Goal: Contribute content: Add original content to the website for others to see

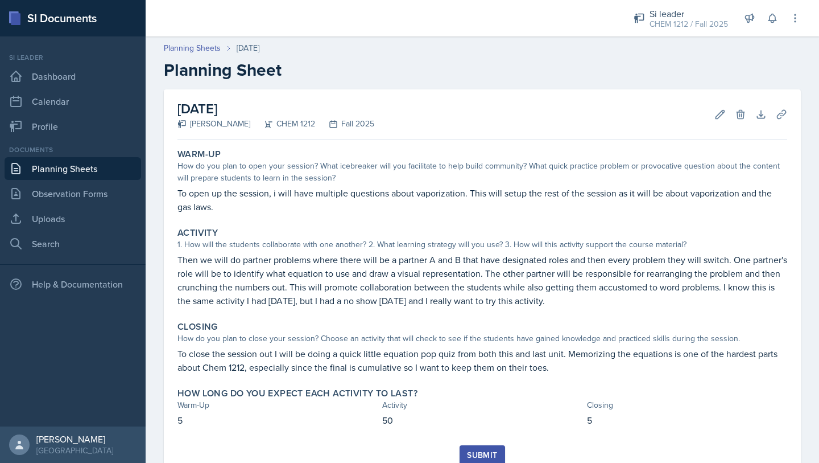
scroll to position [43, 0]
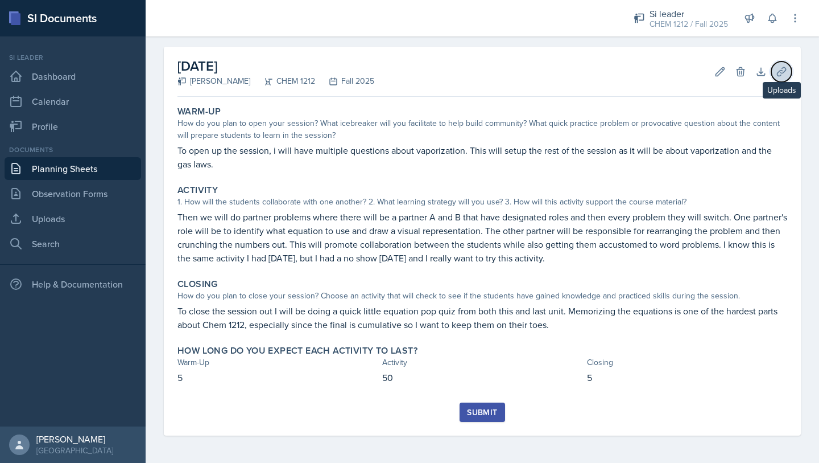
click at [776, 71] on icon at bounding box center [781, 71] width 11 height 11
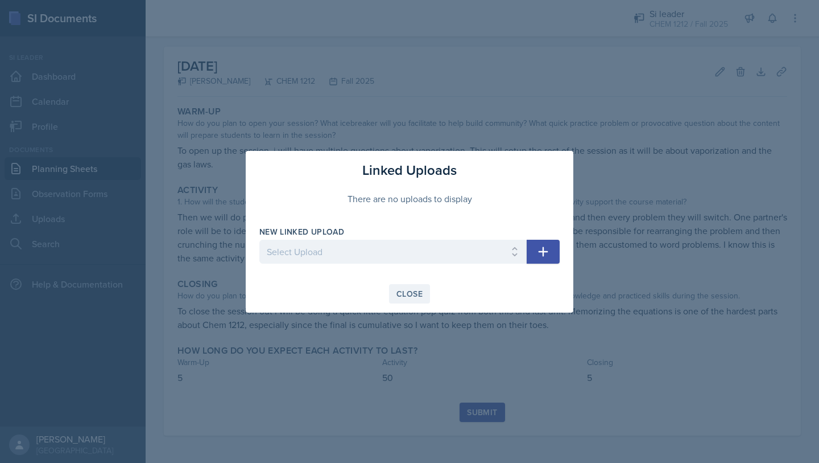
click at [401, 291] on div "Close" at bounding box center [410, 293] width 26 height 9
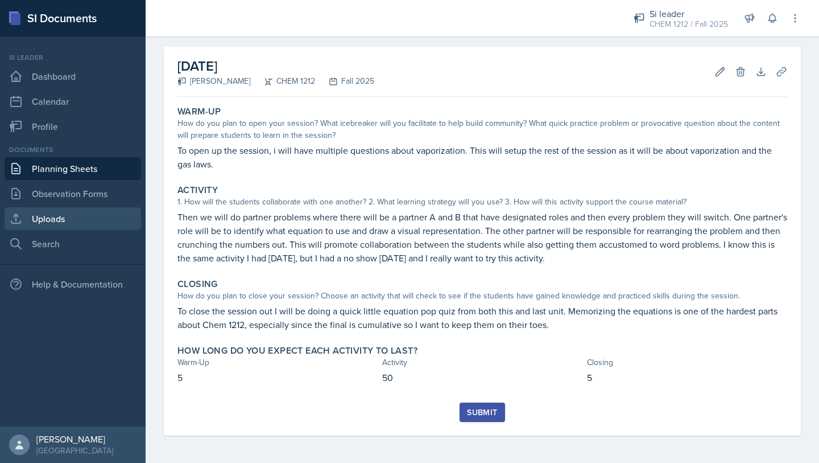
click at [65, 221] on link "Uploads" at bounding box center [73, 218] width 137 height 23
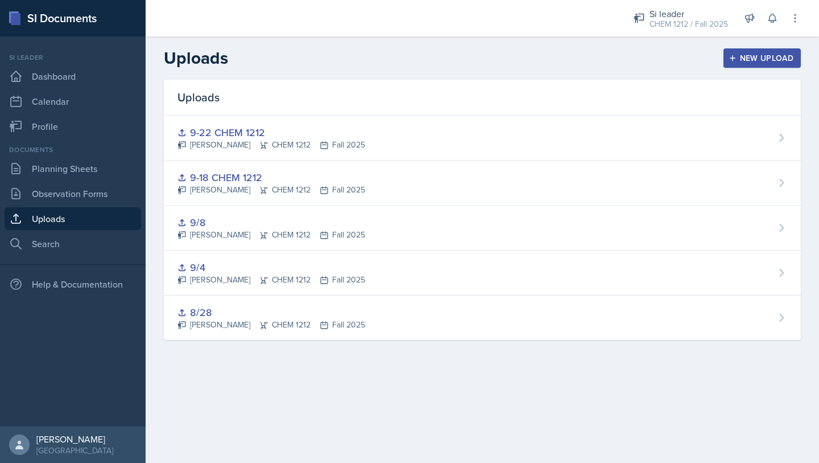
click at [743, 53] on div "New Upload" at bounding box center [762, 57] width 63 height 9
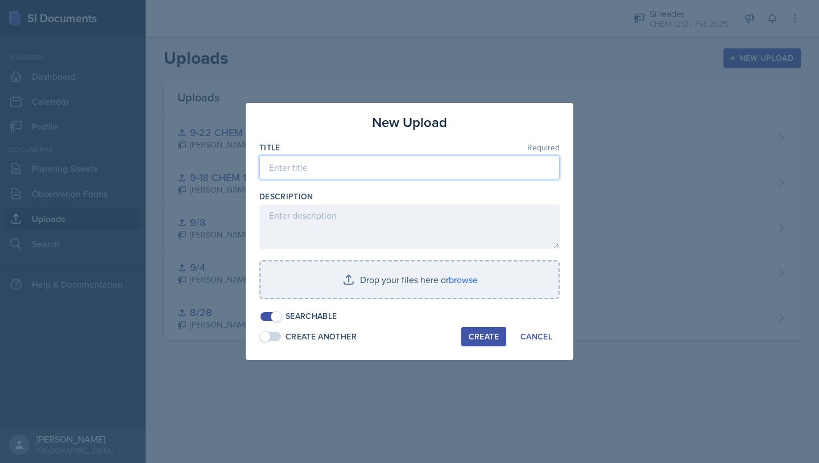
click at [447, 168] on input at bounding box center [409, 167] width 300 height 24
type input "9-25 CHEM 1212"
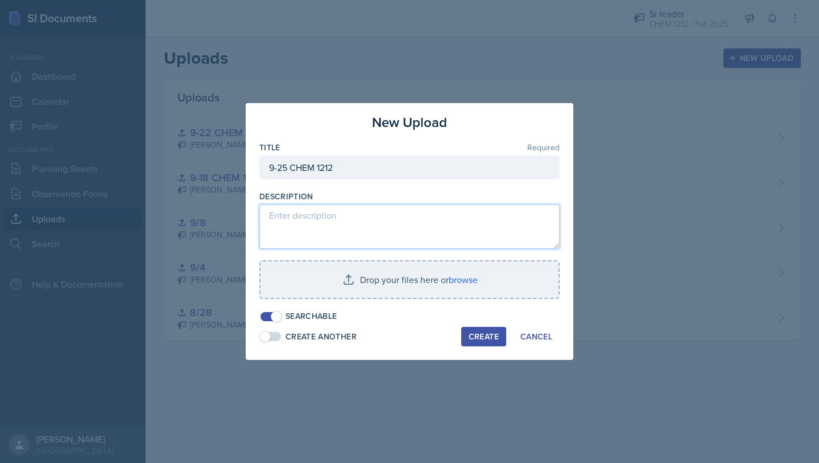
click at [384, 216] on textarea at bounding box center [409, 226] width 300 height 44
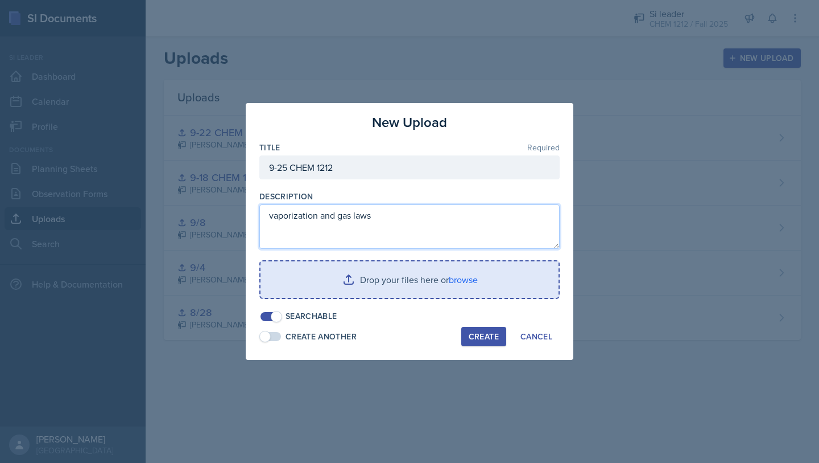
type textarea "vaporization and gas laws"
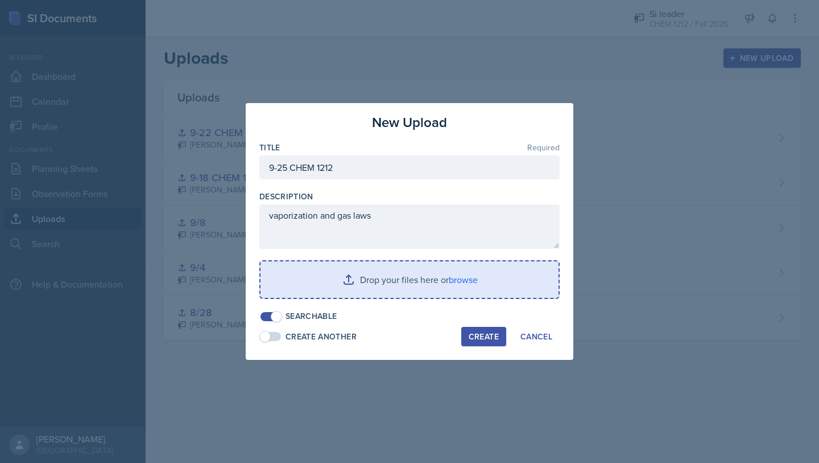
click at [463, 281] on input "file" at bounding box center [410, 279] width 298 height 36
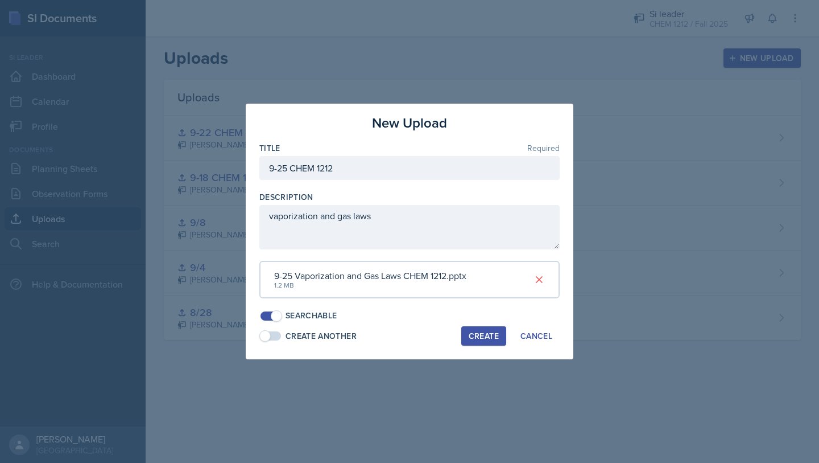
click at [484, 335] on div "Create" at bounding box center [484, 335] width 30 height 9
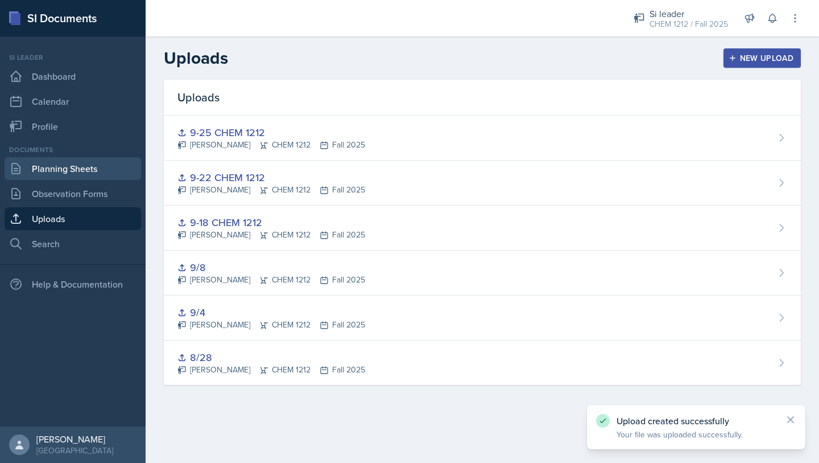
click at [85, 168] on link "Planning Sheets" at bounding box center [73, 168] width 137 height 23
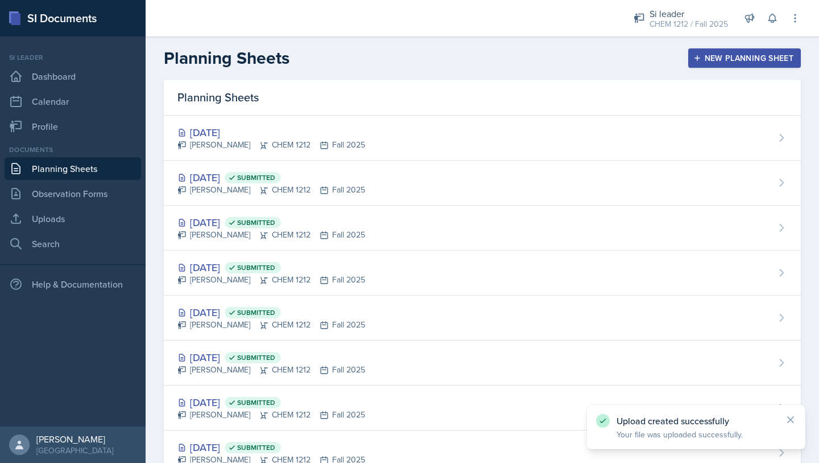
click at [369, 135] on div "[DATE] [PERSON_NAME] CHEM 1212 Fall 2025" at bounding box center [482, 138] width 637 height 45
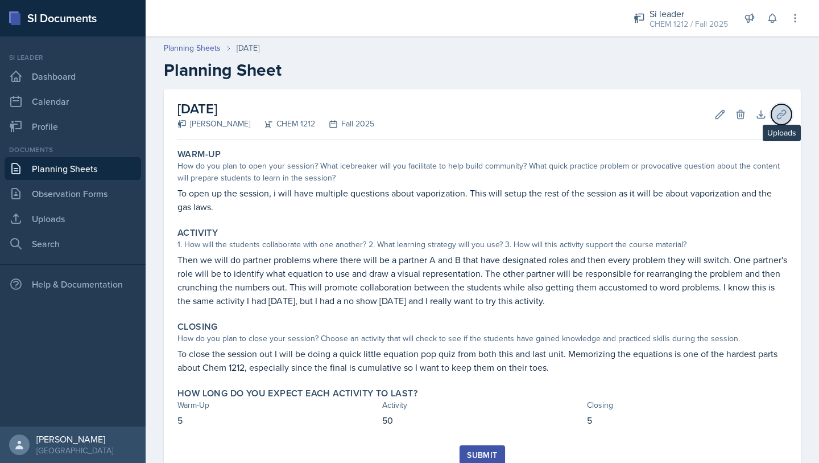
click at [776, 112] on icon at bounding box center [781, 114] width 11 height 11
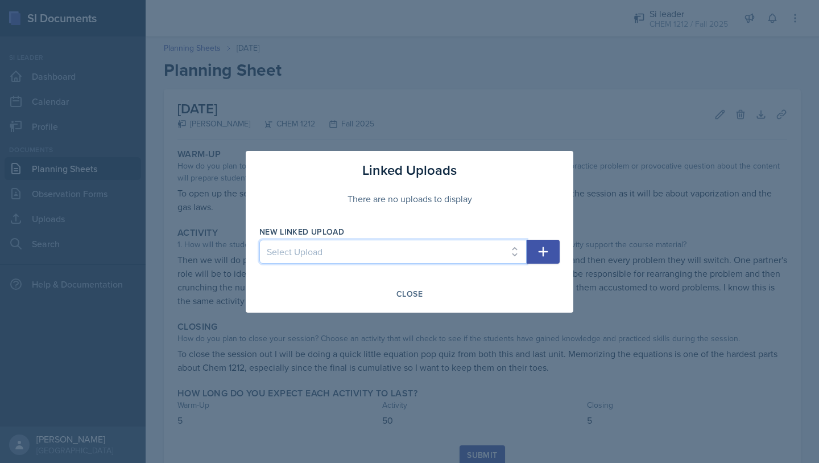
click at [446, 244] on select "Select Upload 8/28 9/4 9/8 9-18 CHEM 1212 9-22 CHEM 1212 9-25 CHEM 1212" at bounding box center [392, 252] width 267 height 24
select select "38b4b27c-0f42-4540-82bb-7846ba5510ca"
click at [259, 240] on select "Select Upload 8/28 9/4 9/8 9-18 CHEM 1212 9-22 CHEM 1212 9-25 CHEM 1212" at bounding box center [392, 252] width 267 height 24
click at [420, 294] on div "Close" at bounding box center [410, 293] width 26 height 9
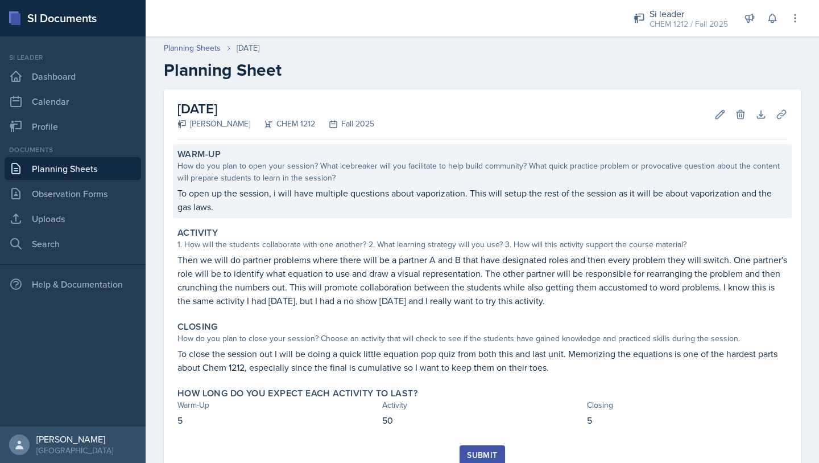
click at [570, 180] on div "How do you plan to open your session? What icebreaker will you facilitate to he…" at bounding box center [483, 172] width 610 height 24
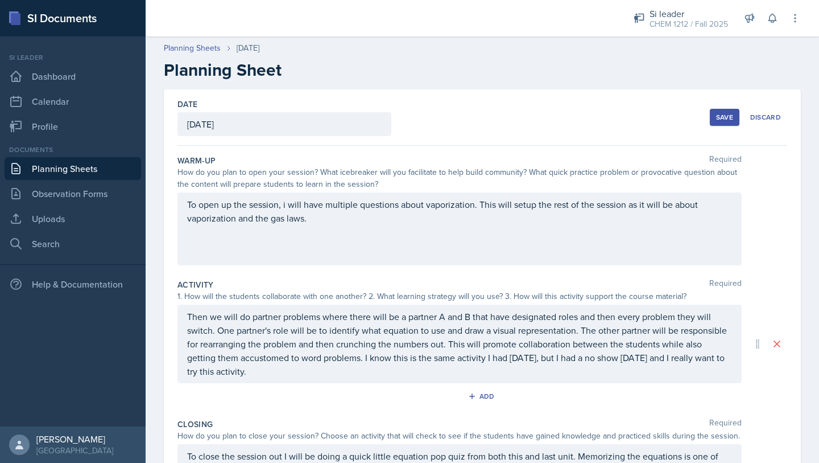
click at [349, 219] on p "To open up the session, i will have multiple questions about vaporization. This…" at bounding box center [459, 210] width 545 height 27
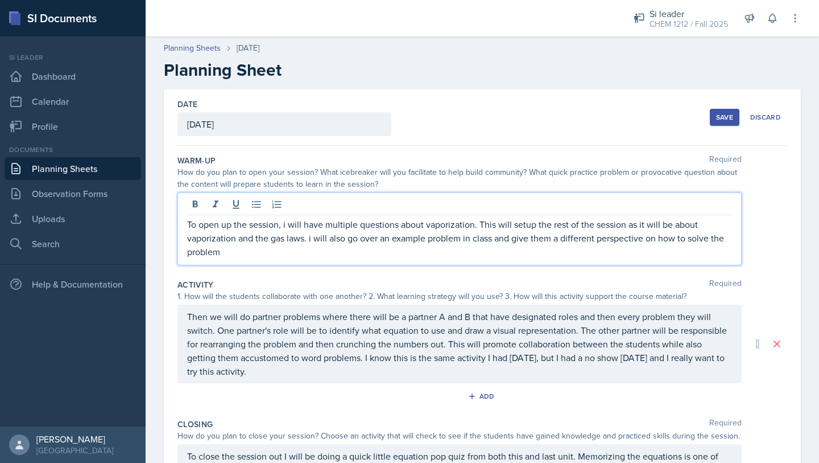
click at [716, 115] on div "Save" at bounding box center [724, 117] width 17 height 9
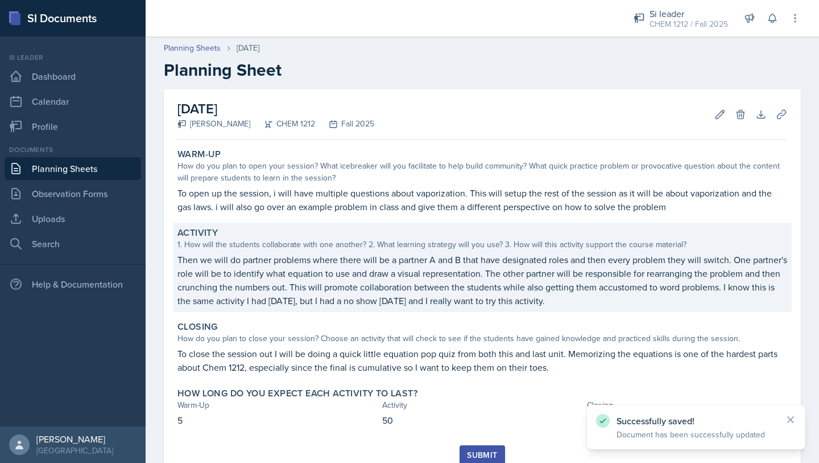
scroll to position [43, 0]
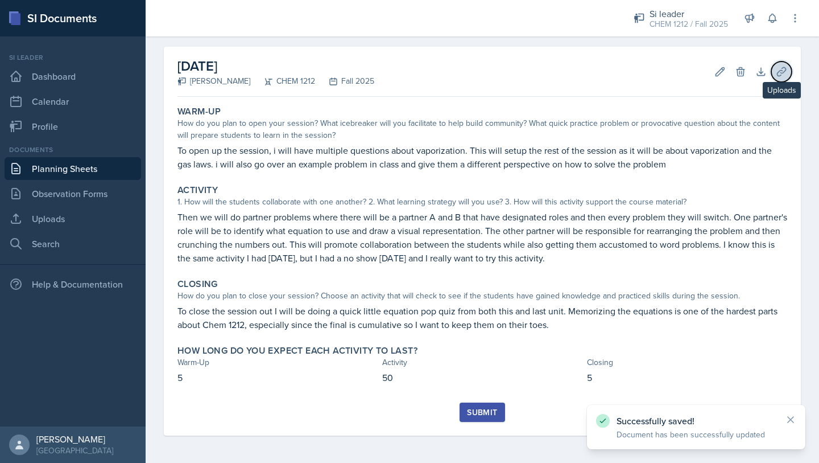
click at [778, 71] on icon at bounding box center [781, 71] width 11 height 11
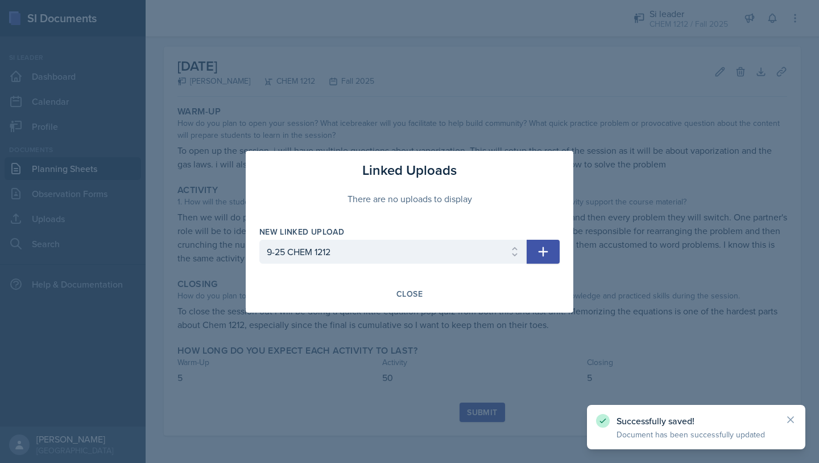
click at [545, 252] on icon "button" at bounding box center [544, 252] width 14 height 14
select select
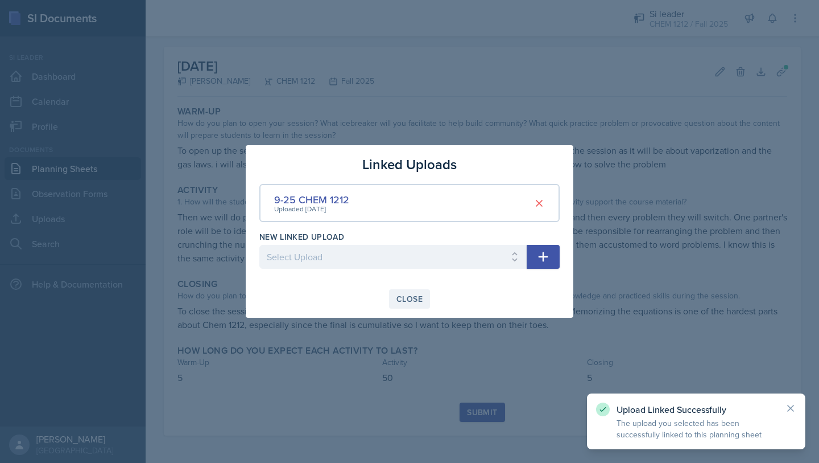
click at [421, 302] on div "Close" at bounding box center [410, 298] width 26 height 9
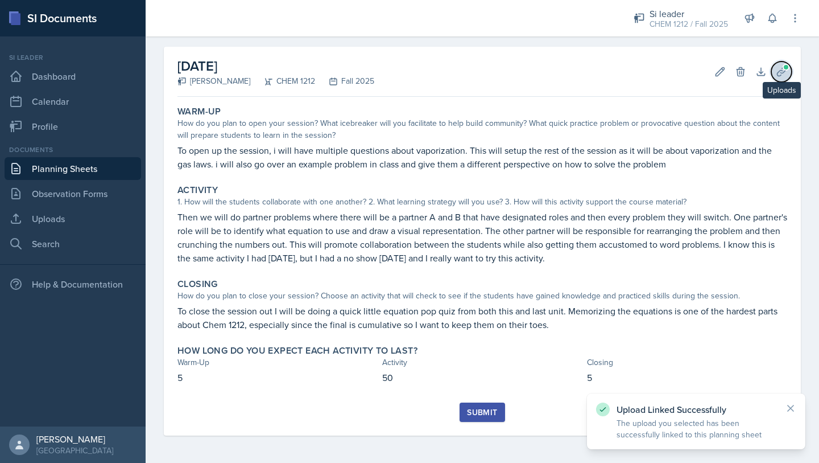
click at [780, 74] on button "Uploads" at bounding box center [782, 71] width 20 height 20
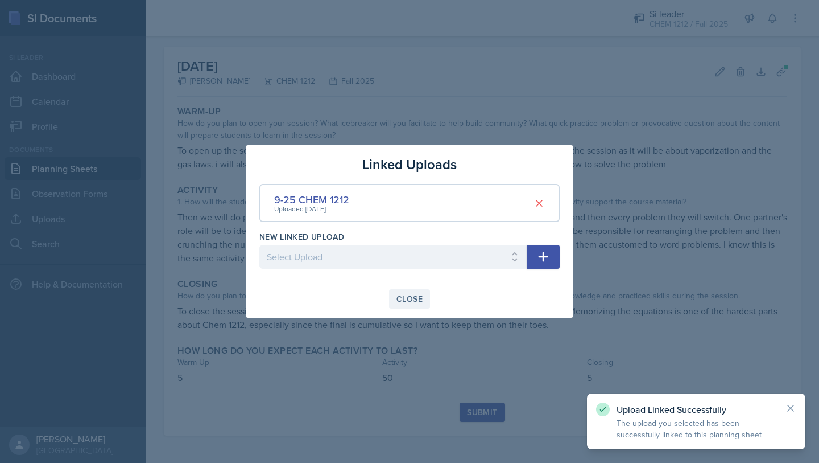
click at [400, 302] on div "Close" at bounding box center [410, 298] width 26 height 9
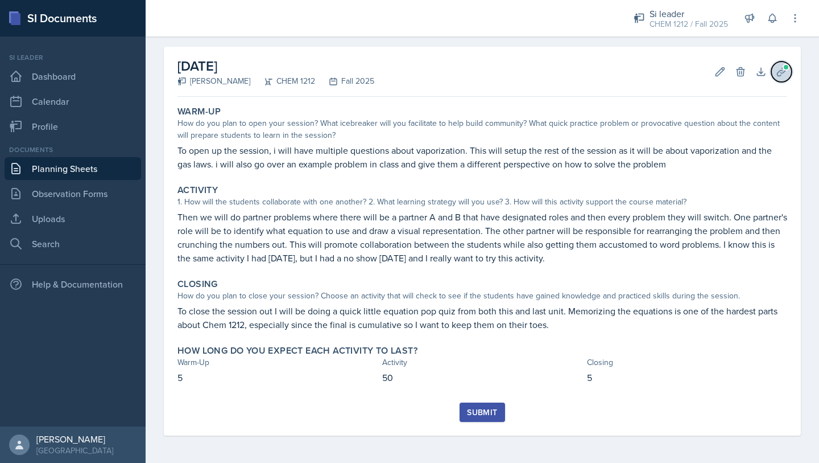
click at [772, 77] on button "Uploads" at bounding box center [782, 71] width 20 height 20
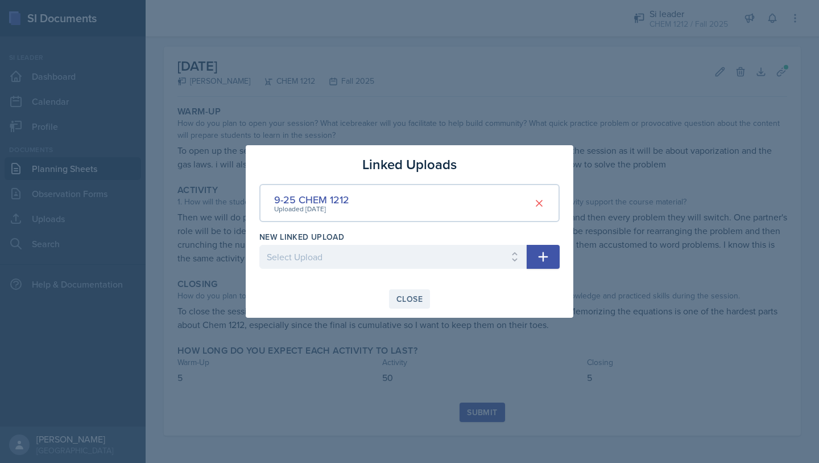
click at [403, 294] on div "Close" at bounding box center [410, 298] width 26 height 9
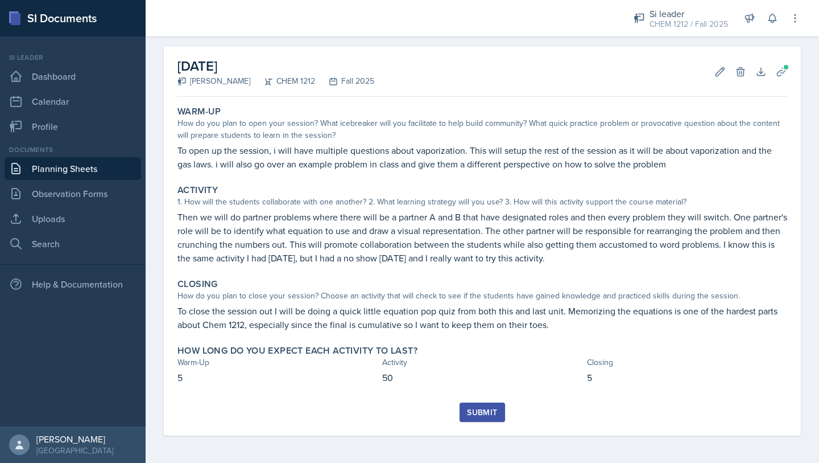
click at [473, 413] on div "Submit" at bounding box center [482, 411] width 30 height 9
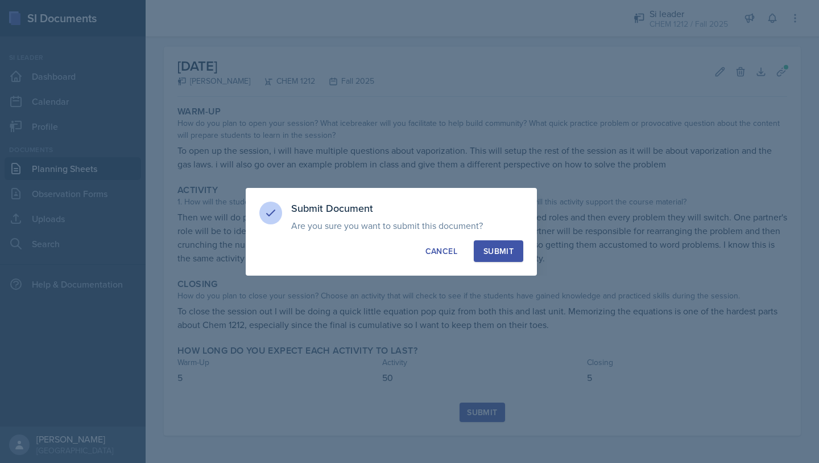
click at [506, 245] on div "Submit" at bounding box center [499, 250] width 30 height 11
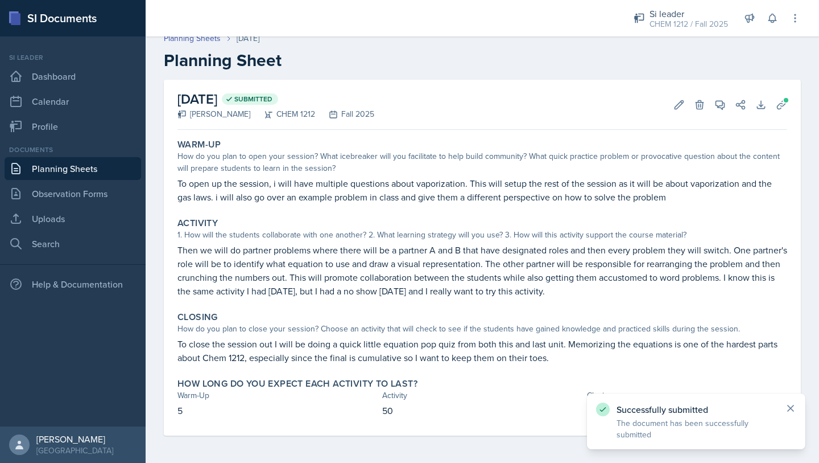
click at [790, 406] on icon at bounding box center [790, 407] width 11 height 11
